Goal: Find specific page/section: Find specific page/section

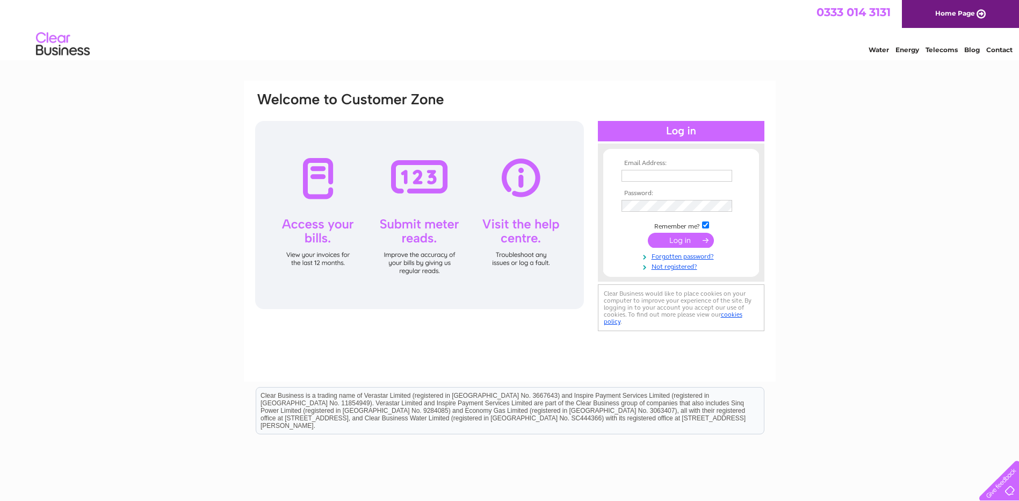
type input "[EMAIL_ADDRESS][DOMAIN_NAME]"
click at [684, 238] on input "submit" at bounding box center [681, 240] width 66 height 15
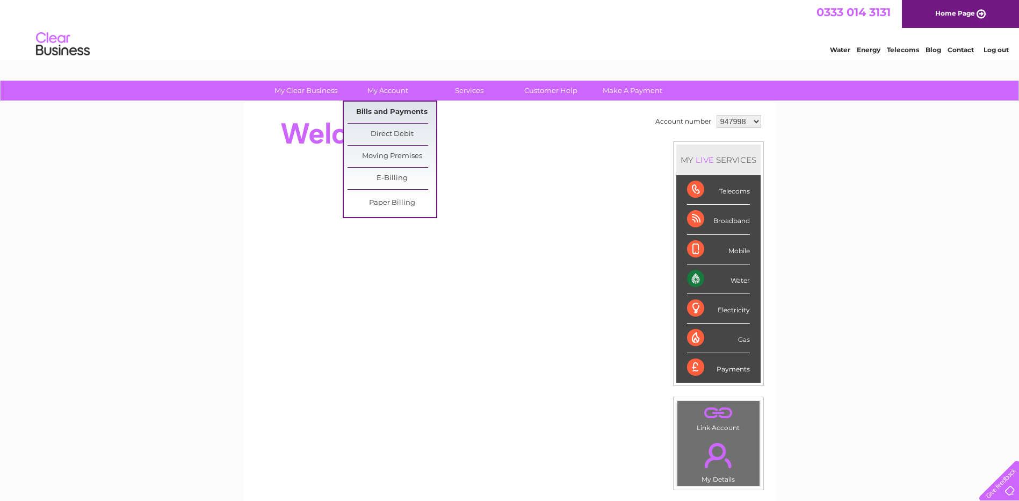
click at [404, 111] on link "Bills and Payments" at bounding box center [392, 112] width 89 height 21
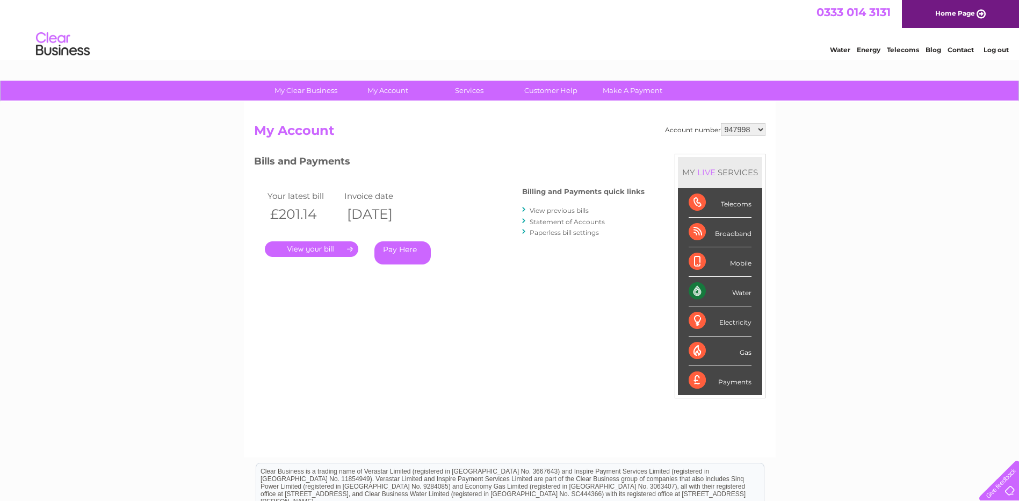
click at [300, 249] on link "." at bounding box center [311, 249] width 93 height 16
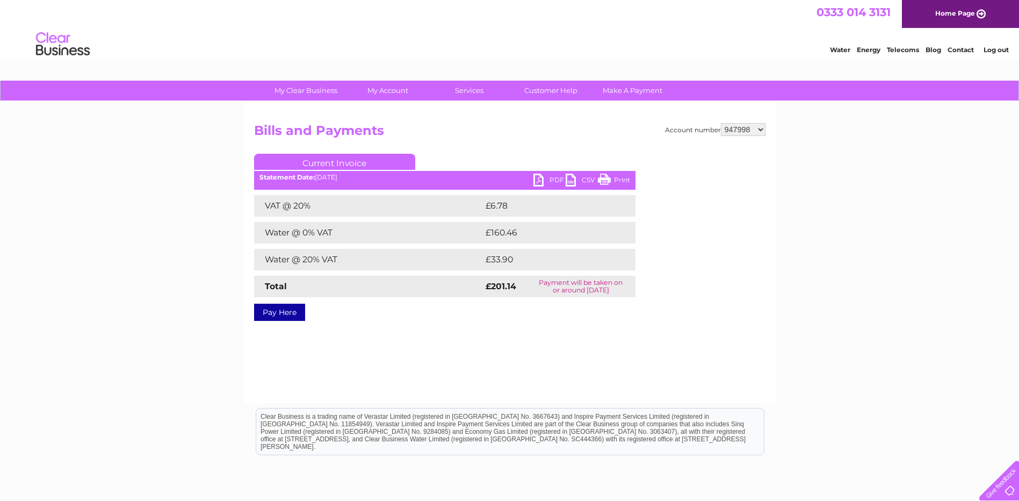
click at [553, 181] on link "PDF" at bounding box center [550, 182] width 32 height 16
